Goal: Task Accomplishment & Management: Check status

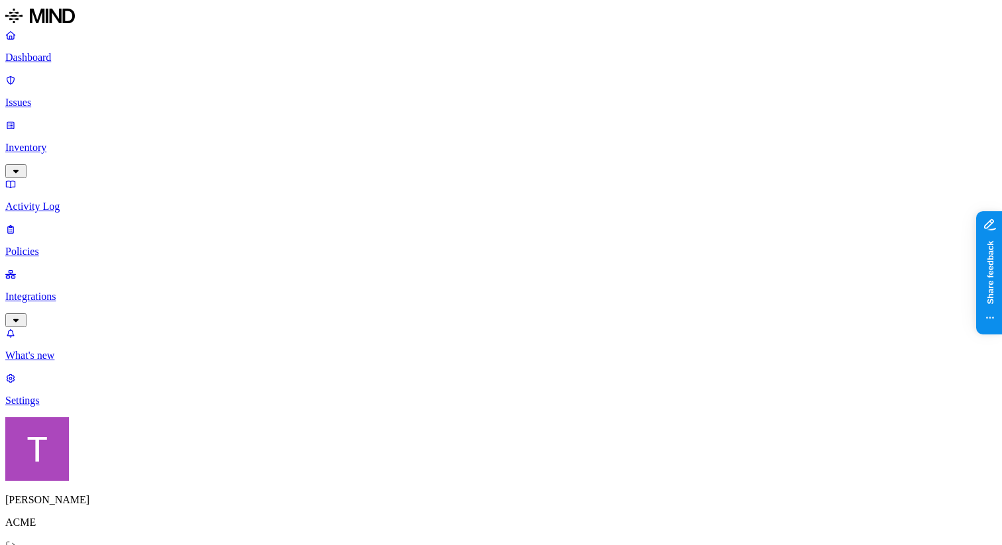
click at [92, 101] on p "Issues" at bounding box center [500, 103] width 991 height 12
click at [404, 149] on div "Last 7 days" at bounding box center [465, 143] width 129 height 12
click at [88, 291] on p "Integrations" at bounding box center [500, 297] width 991 height 12
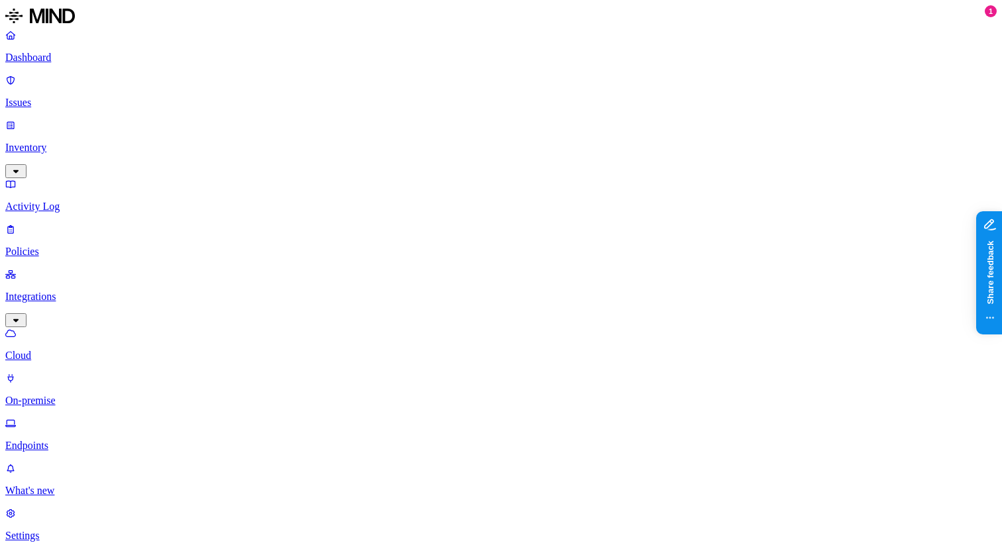
click at [94, 418] on link "Endpoints" at bounding box center [500, 435] width 991 height 34
click at [373, 115] on div "Deploying..." at bounding box center [387, 111] width 129 height 12
